Goal: Information Seeking & Learning: Learn about a topic

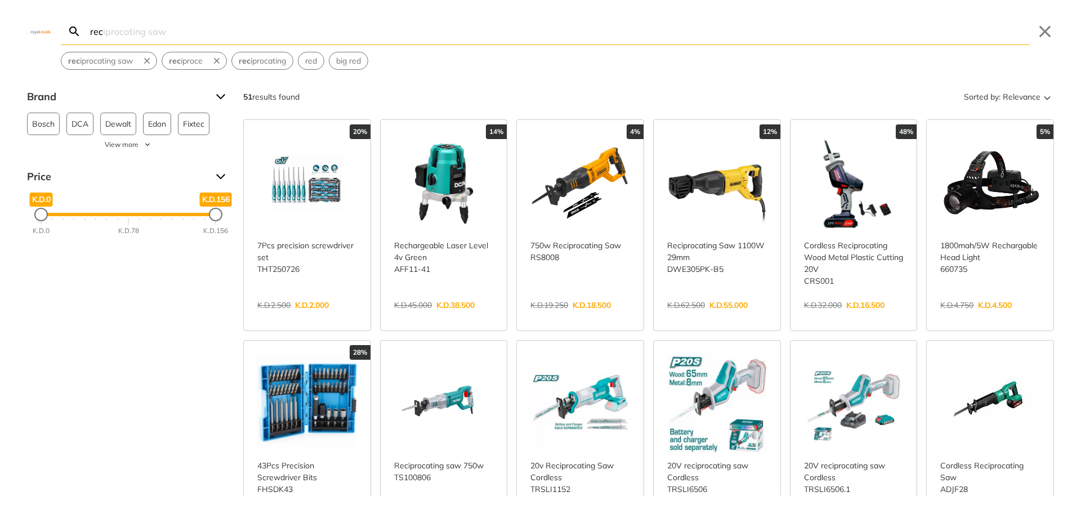
click at [856, 317] on link "View more →" at bounding box center [854, 317] width 100 height 0
click at [851, 525] on link "View more →" at bounding box center [854, 525] width 100 height 0
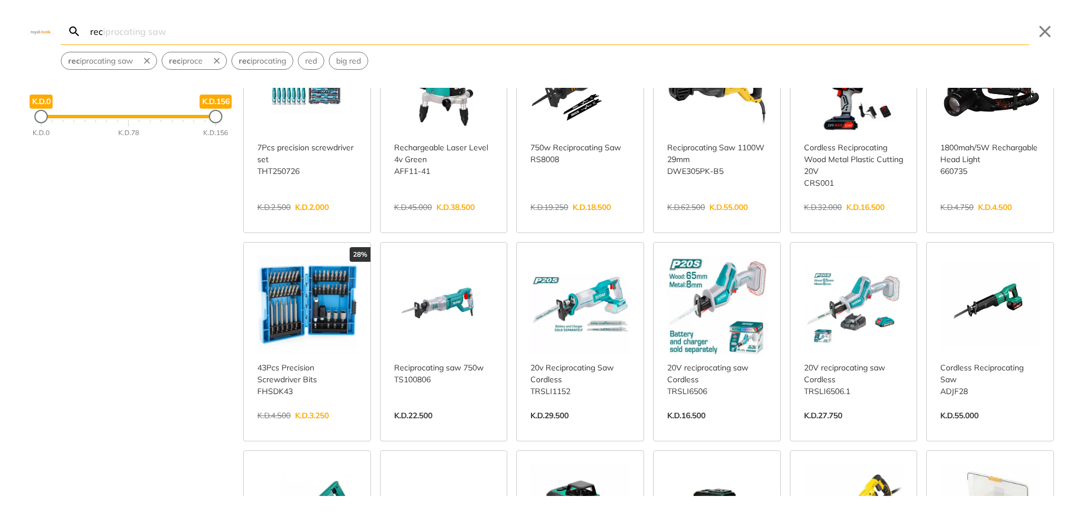
scroll to position [113, 0]
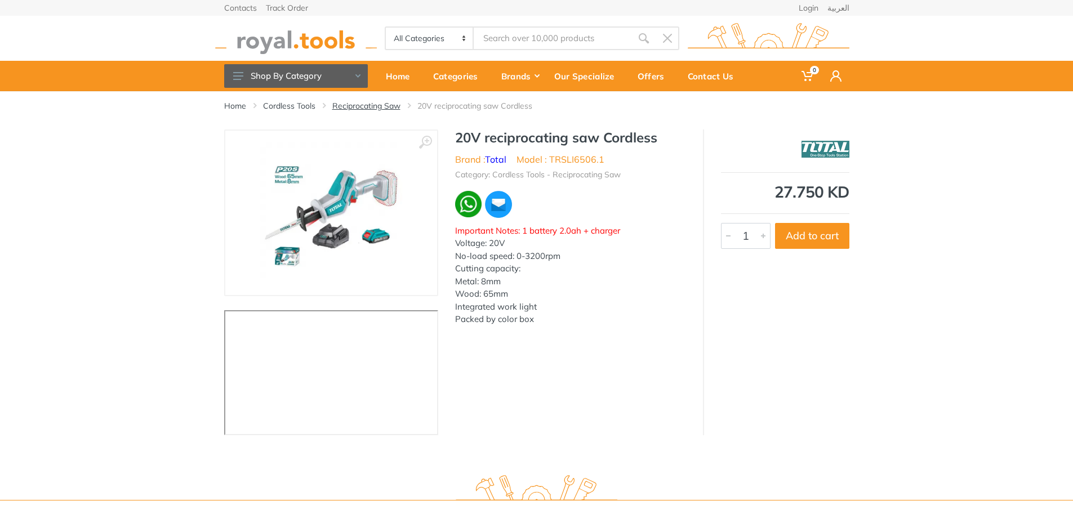
click at [390, 104] on link "Reciprocating Saw" at bounding box center [366, 105] width 68 height 11
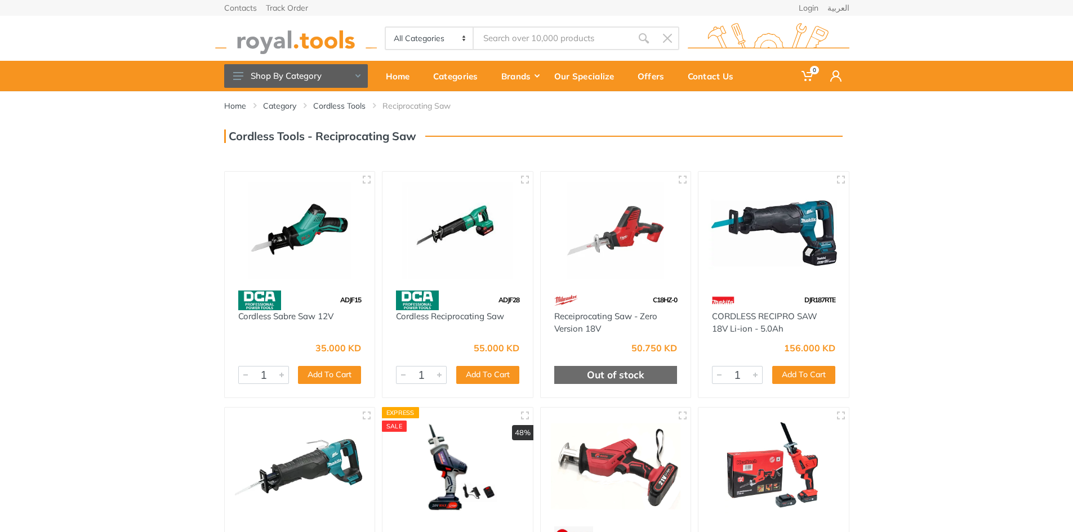
click at [969, 234] on div "Home Category Cordless Tools Reciprocating Saw 1" at bounding box center [536, 376] width 1073 height 571
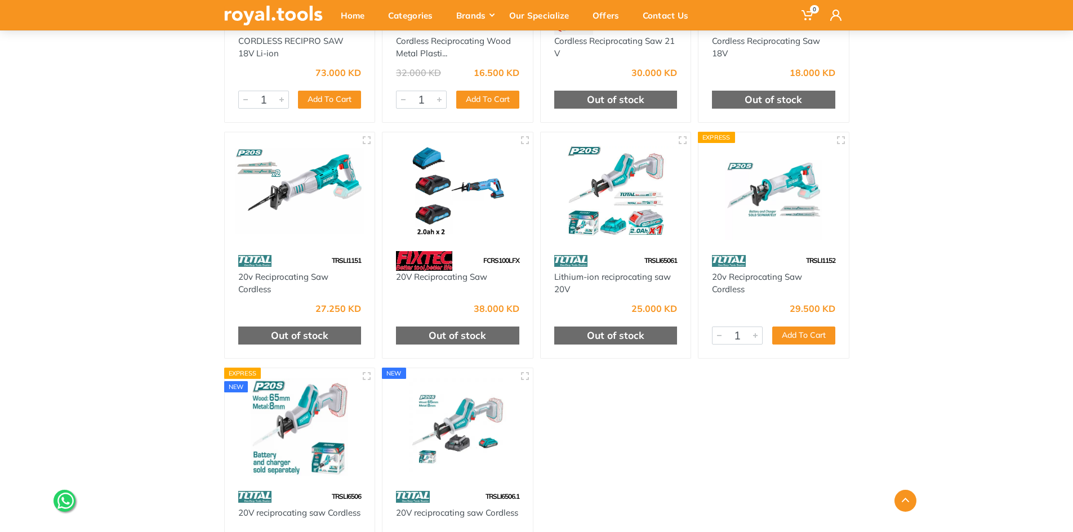
scroll to position [633, 0]
